Goal: Information Seeking & Learning: Understand process/instructions

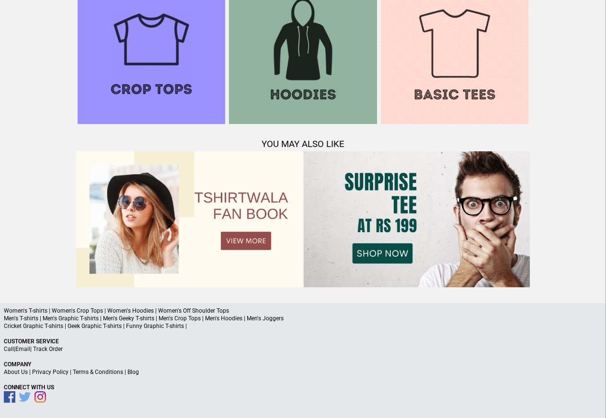
scroll to position [924, 0]
click at [98, 374] on link "Terms & Conditions" at bounding box center [98, 372] width 50 height 7
click at [94, 371] on link "Terms & Conditions" at bounding box center [98, 372] width 50 height 7
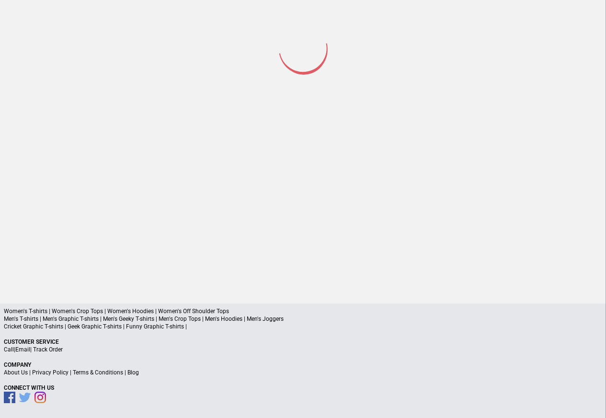
scroll to position [45, 0]
